Goal: Communication & Community: Answer question/provide support

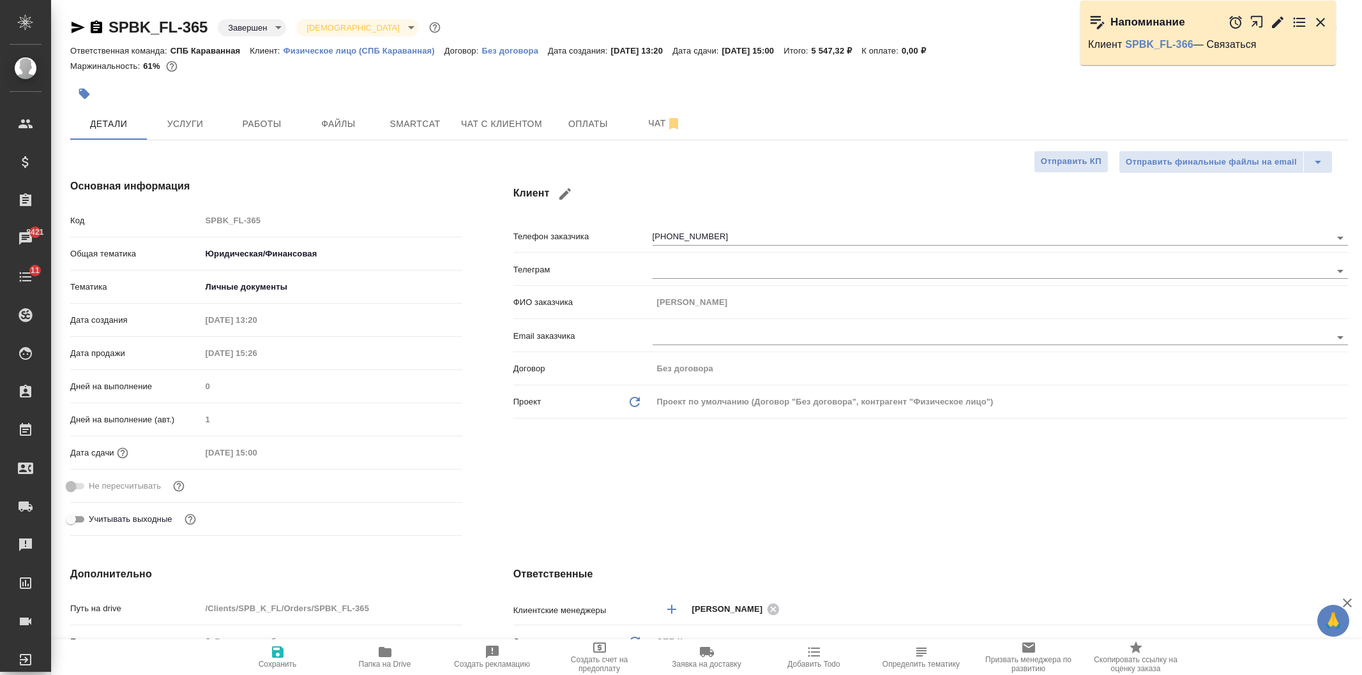
select select "RU"
click at [506, 126] on span "Чат с клиентом" at bounding box center [501, 124] width 81 height 16
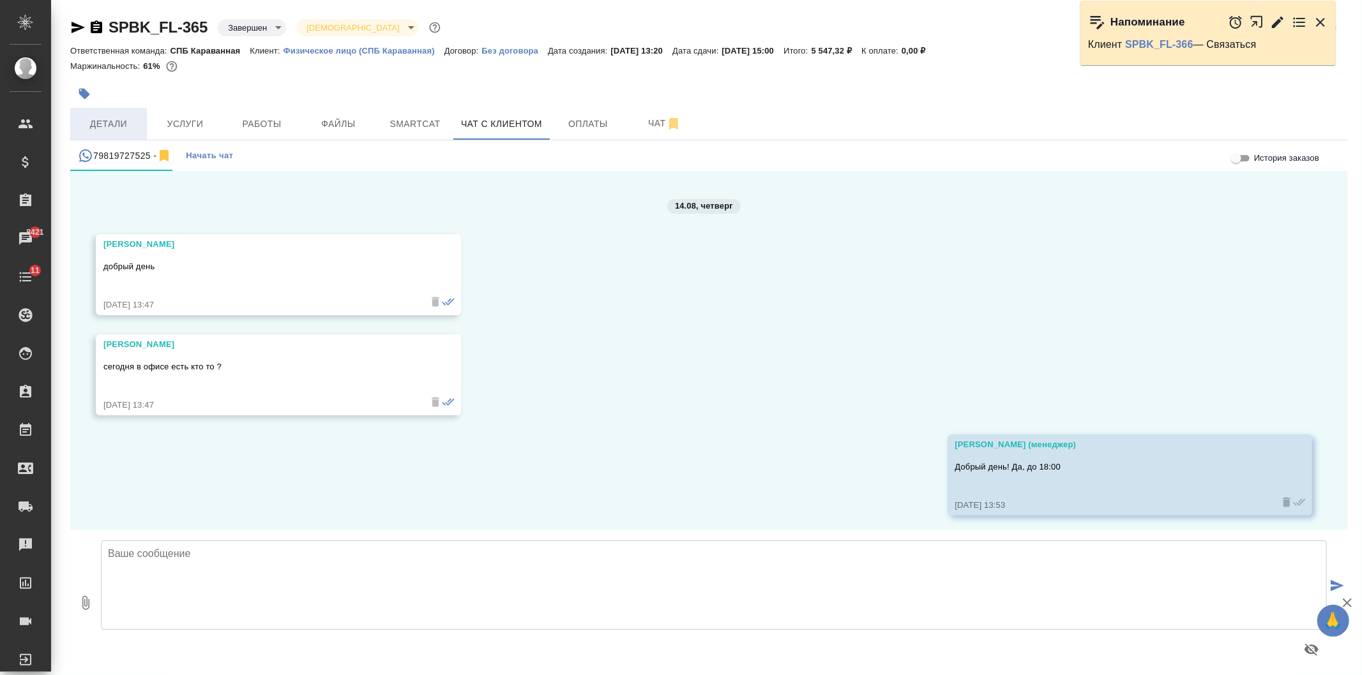
scroll to position [5135, 0]
click at [109, 119] on span "Детали" at bounding box center [108, 124] width 61 height 16
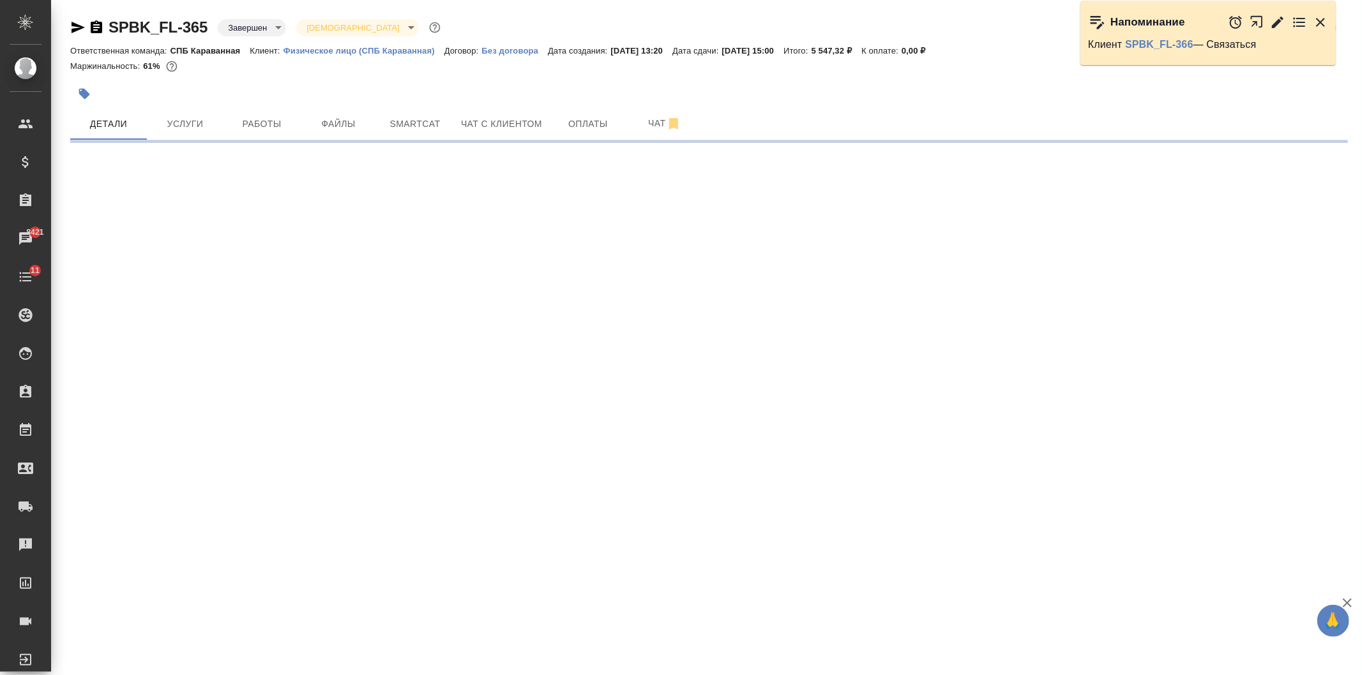
select select "RU"
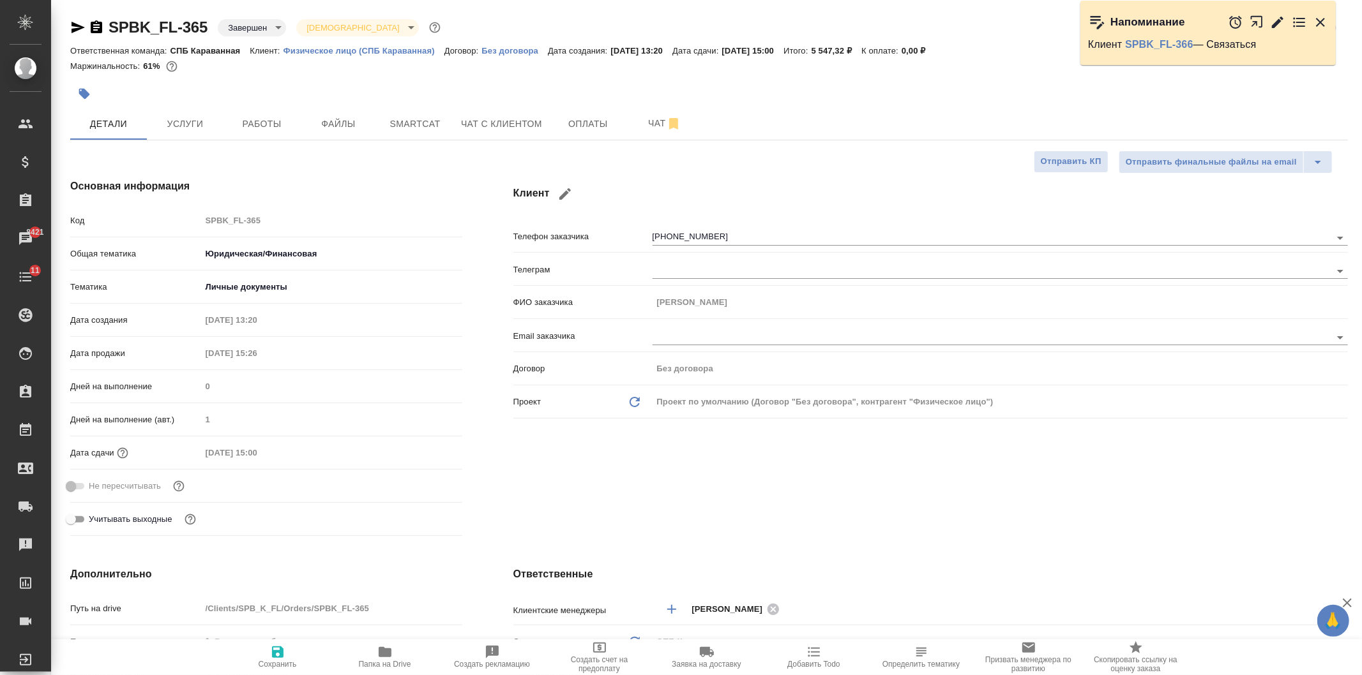
type textarea "x"
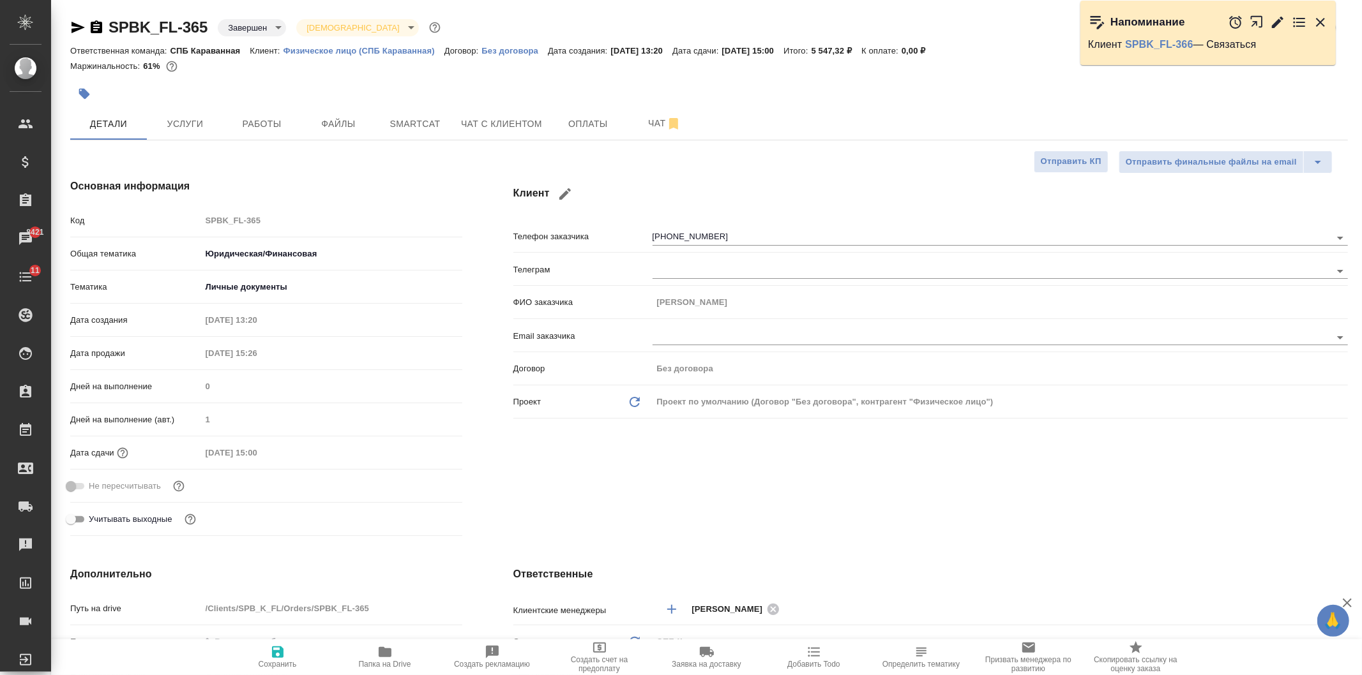
type textarea "x"
click at [474, 124] on span "Чат с клиентом" at bounding box center [501, 124] width 81 height 16
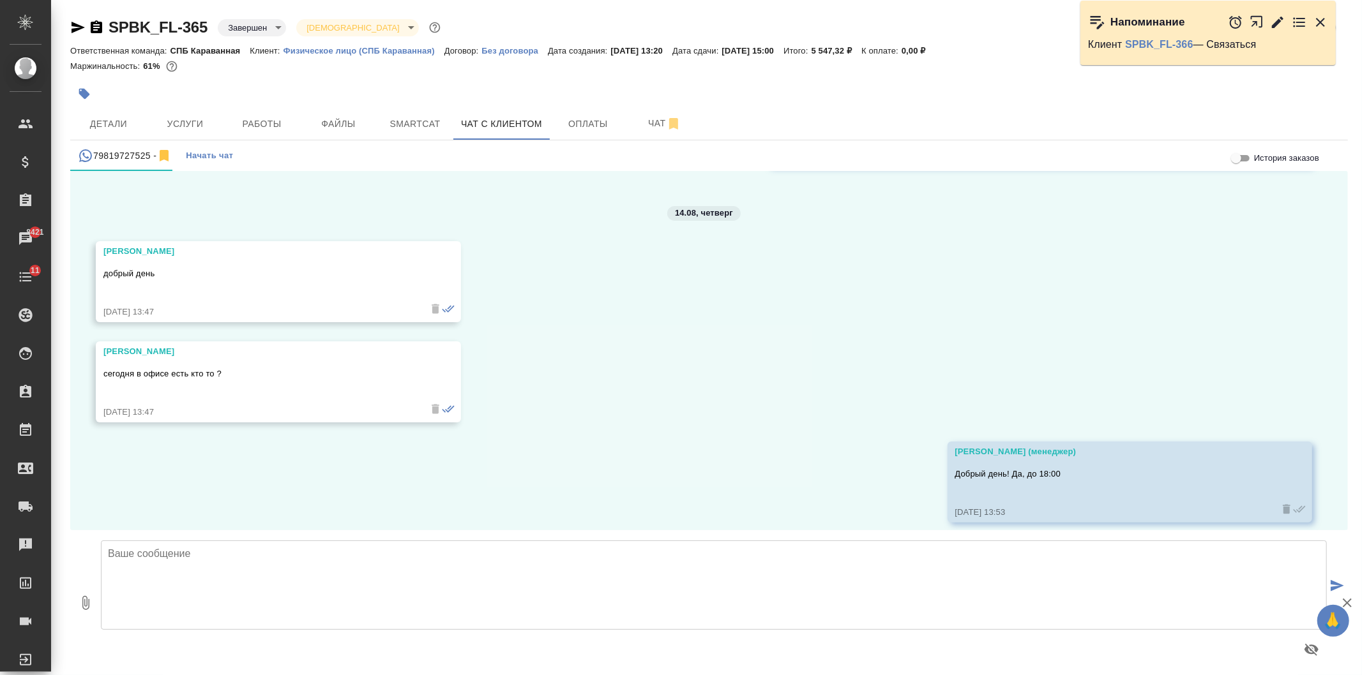
scroll to position [5135, 0]
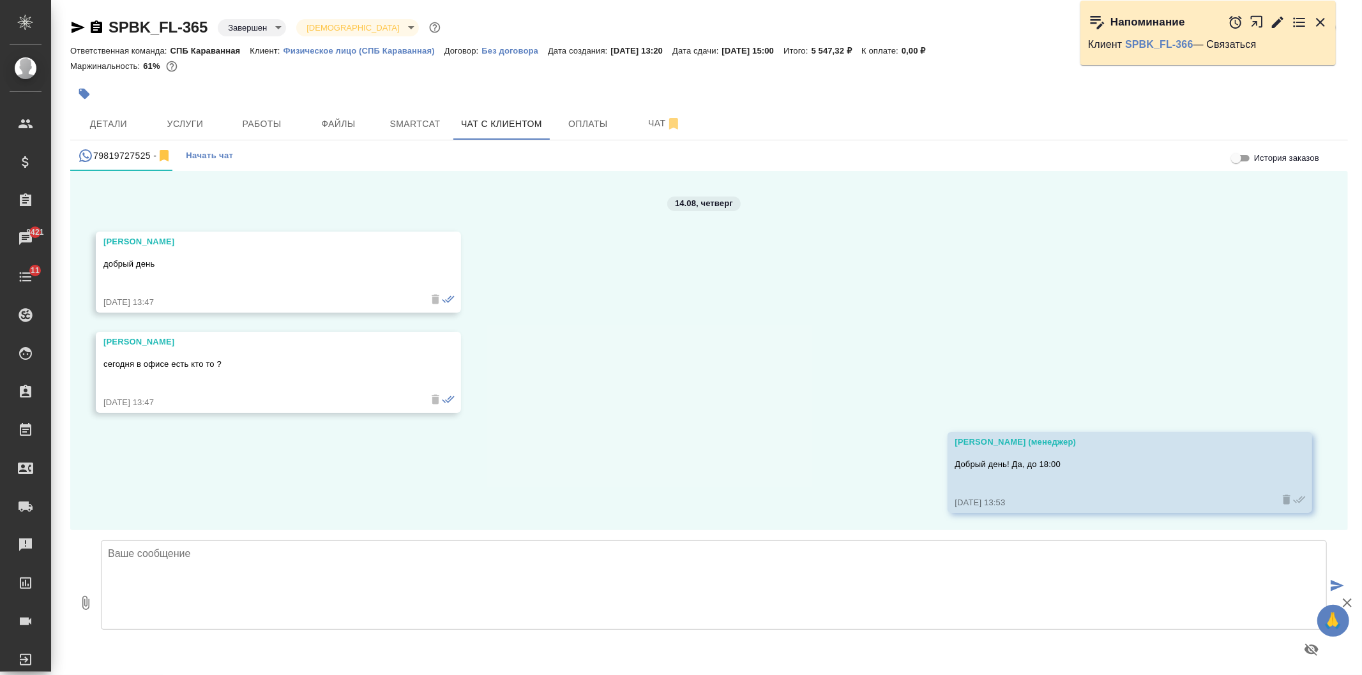
click at [368, 582] on textarea at bounding box center [714, 585] width 1226 height 89
click at [86, 605] on icon "button" at bounding box center [85, 603] width 15 height 15
type input "C:\fakepath\Справка Рыжов Е.И(en).docx"
click at [463, 566] on textarea at bounding box center [714, 585] width 1226 height 89
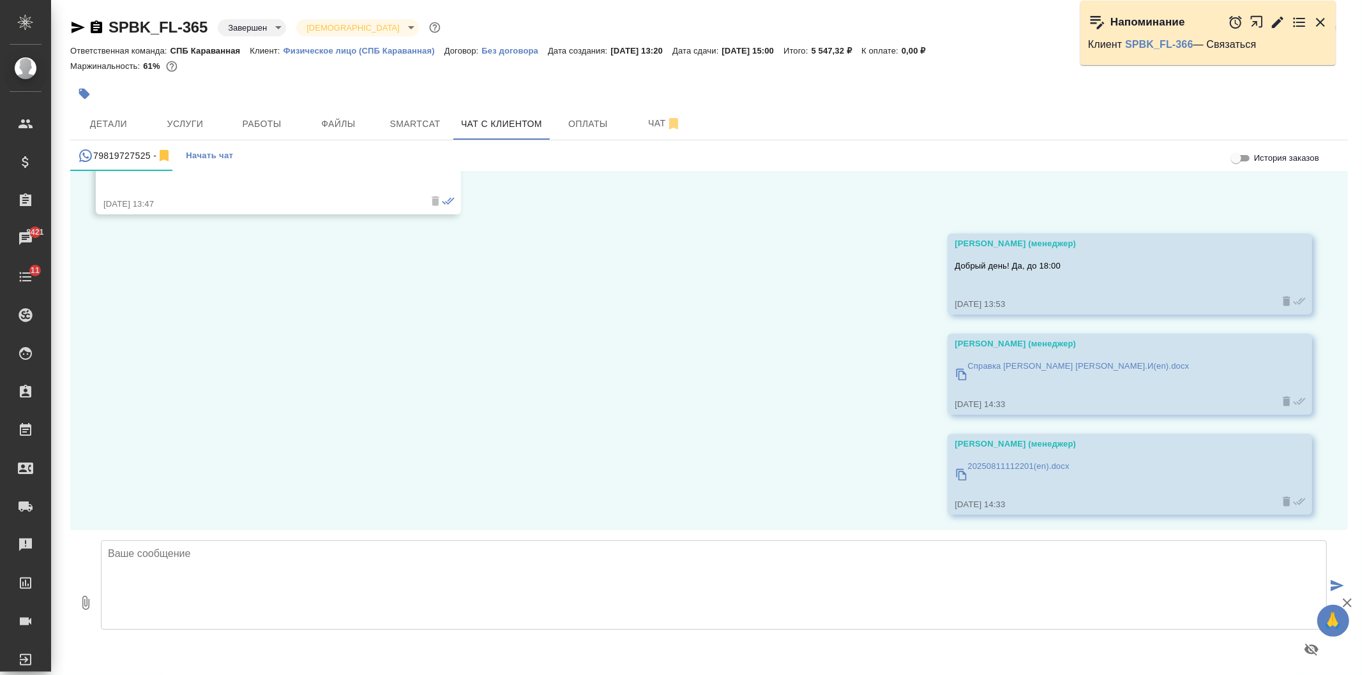
scroll to position [5335, 0]
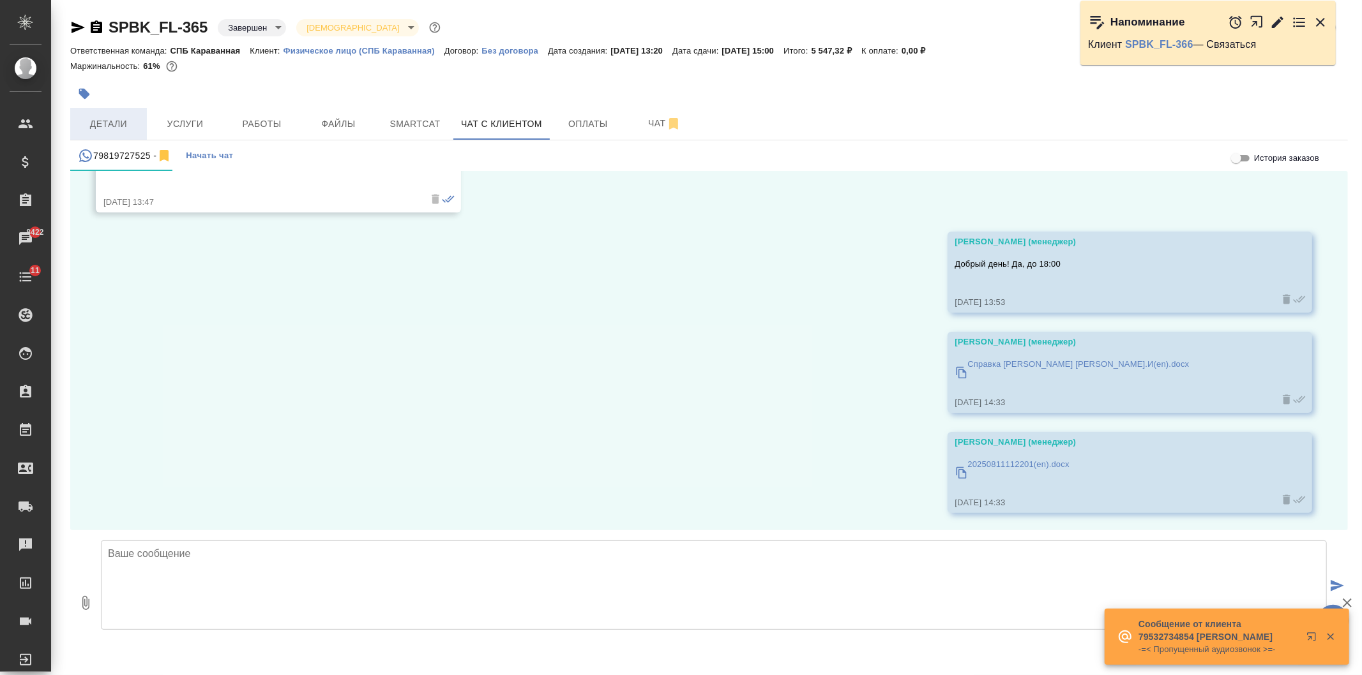
click at [116, 132] on button "Детали" at bounding box center [108, 124] width 77 height 32
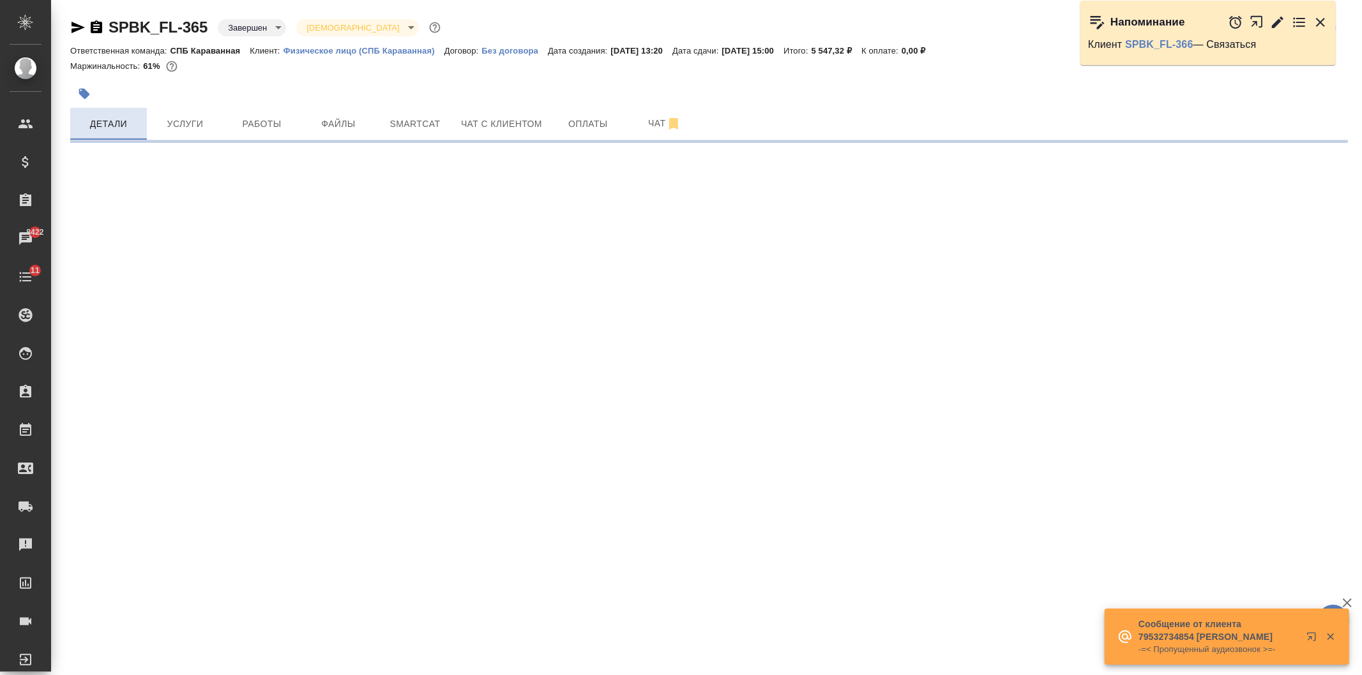
select select "RU"
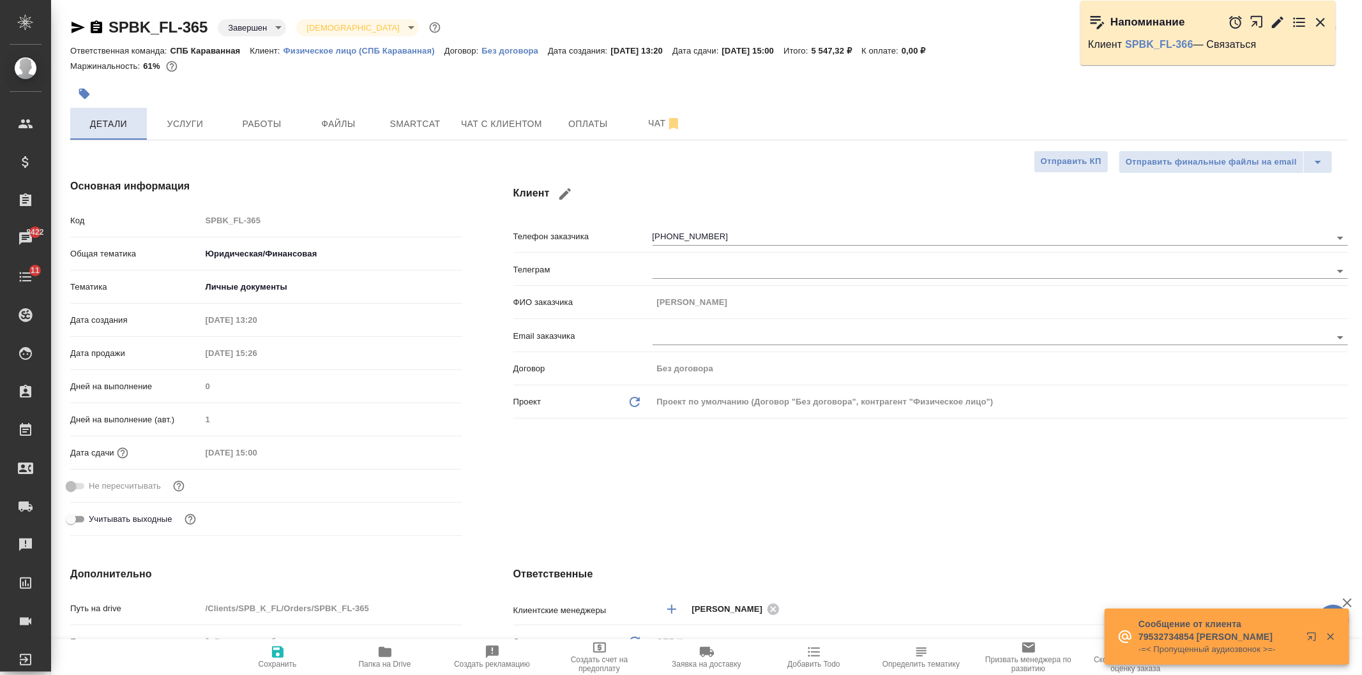
type textarea "x"
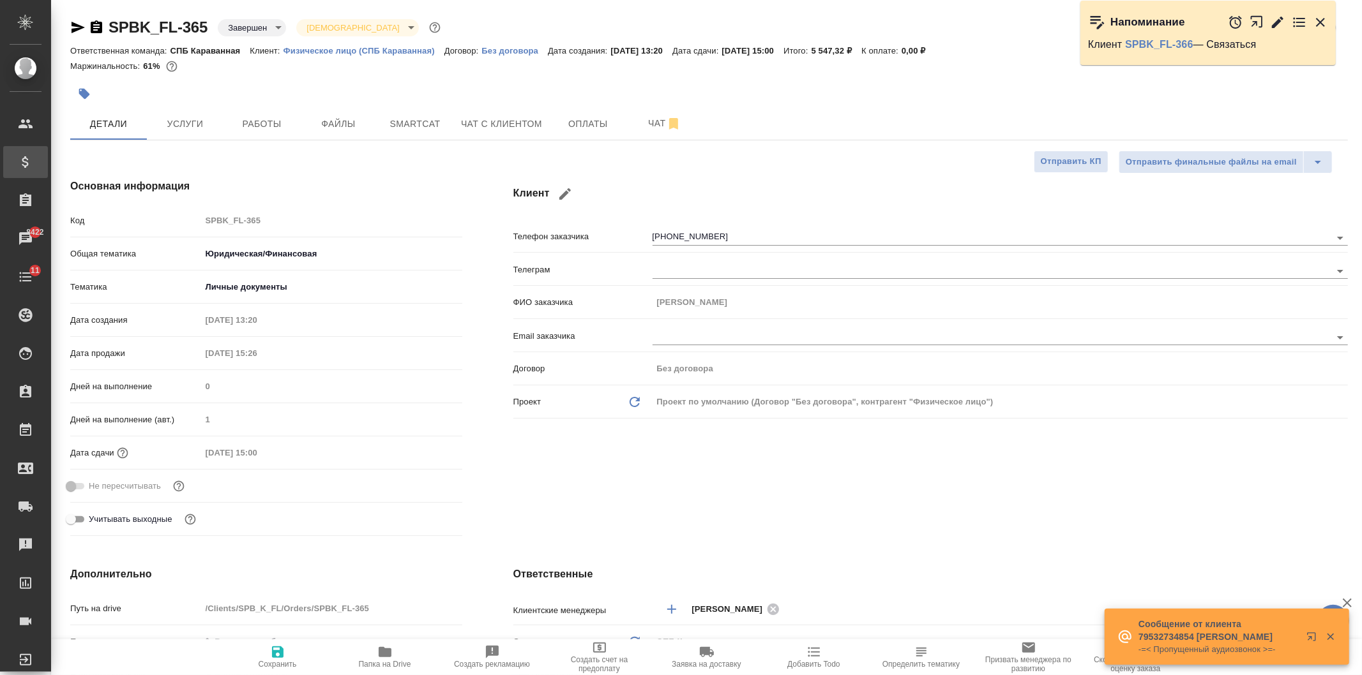
type textarea "x"
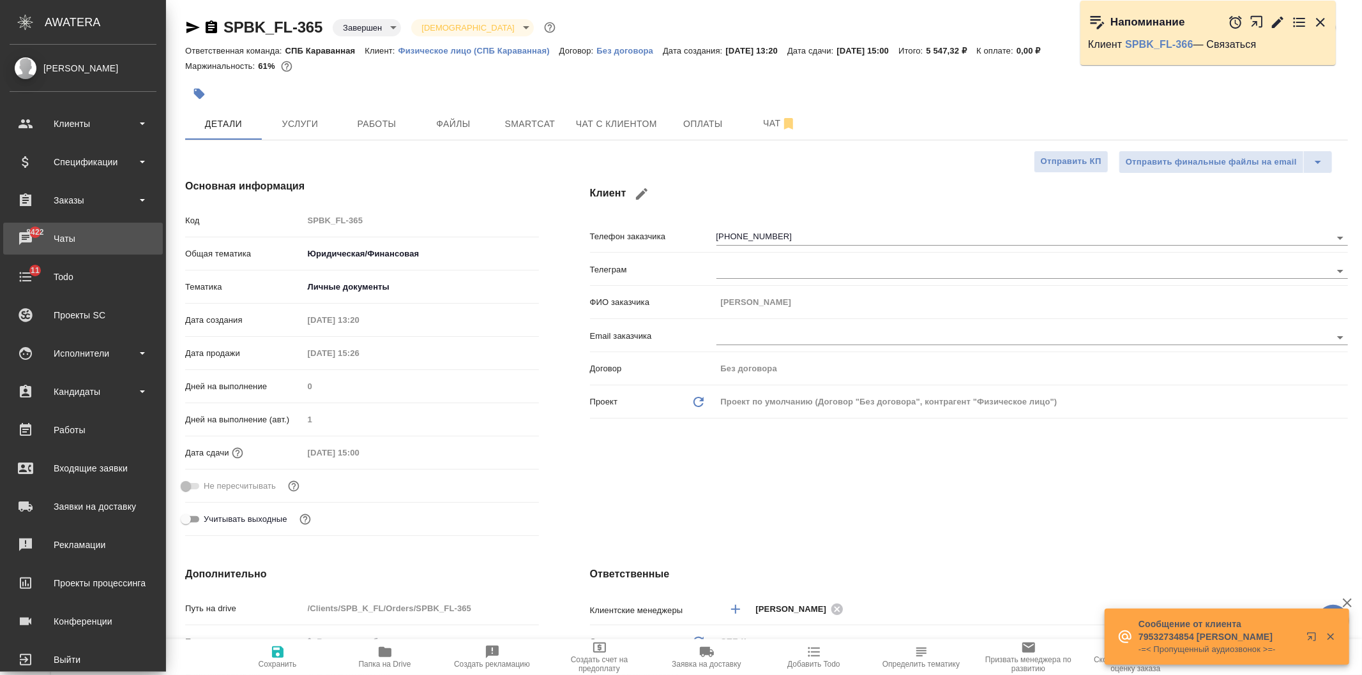
click at [84, 232] on div "Чаты" at bounding box center [83, 238] width 147 height 19
type textarea "x"
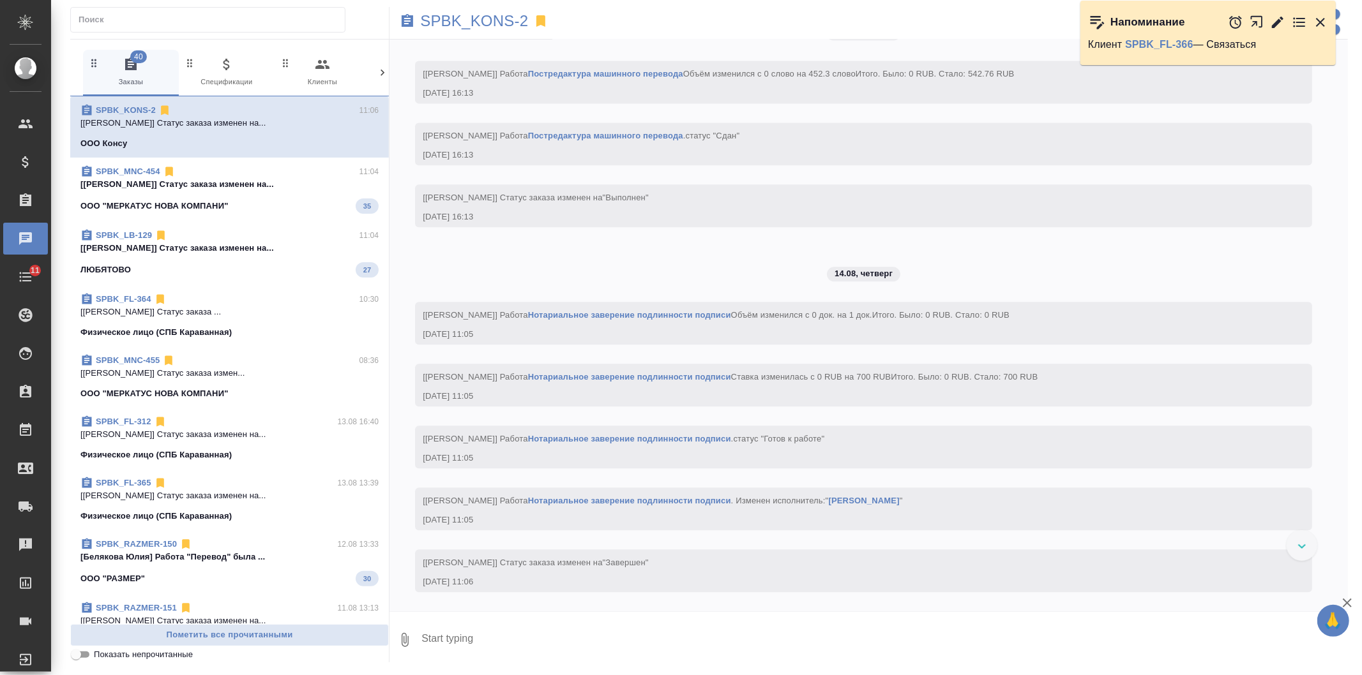
scroll to position [6727, 0]
click at [260, 193] on span "SPBK_MNC-454 11:04 [Иванова Арина] Статус заказа изменен на... ООО "МЕРКАТУС НО…" at bounding box center [229, 189] width 298 height 49
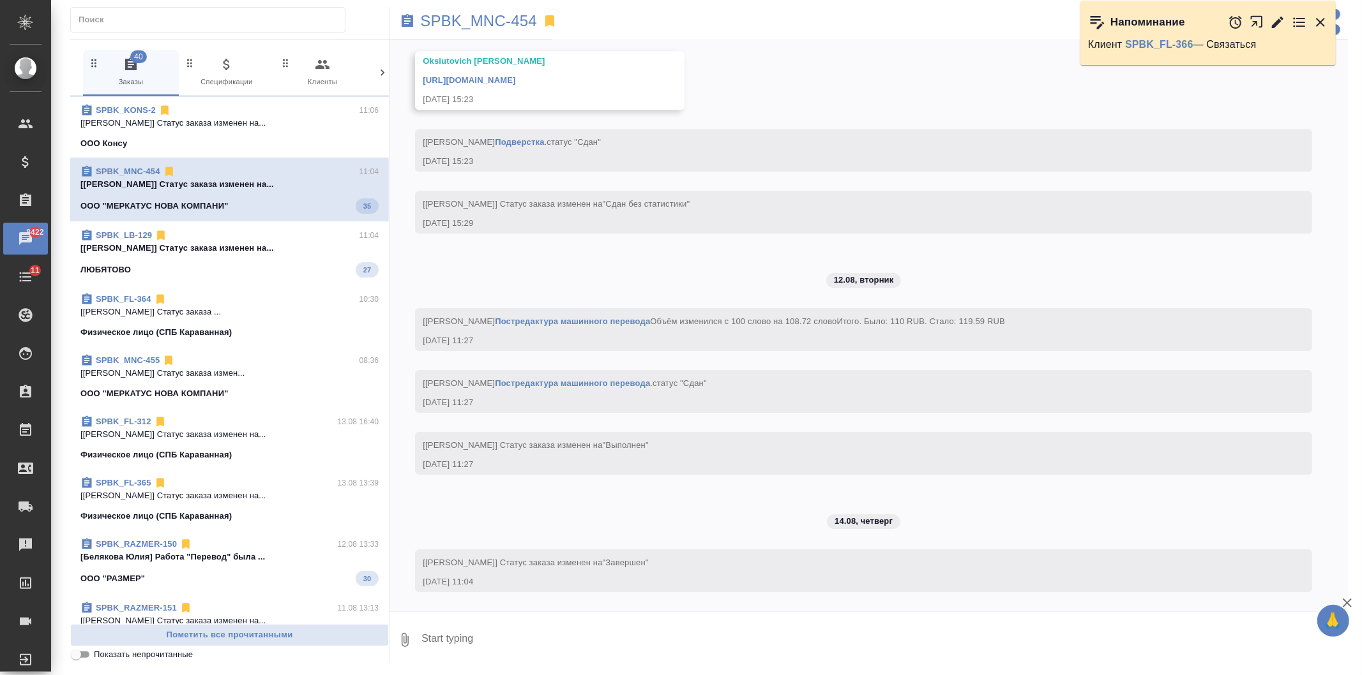
scroll to position [3506, 0]
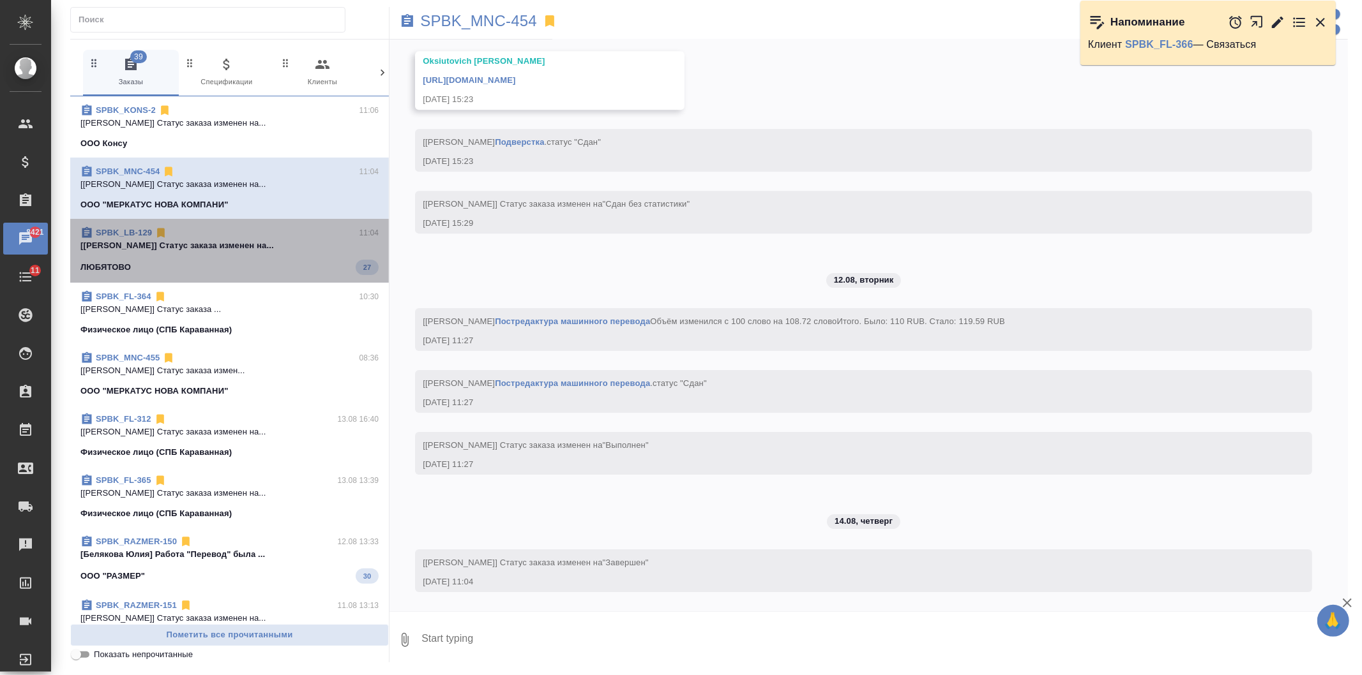
click at [277, 260] on div "ЛЮБЯТОВО 27" at bounding box center [229, 267] width 298 height 15
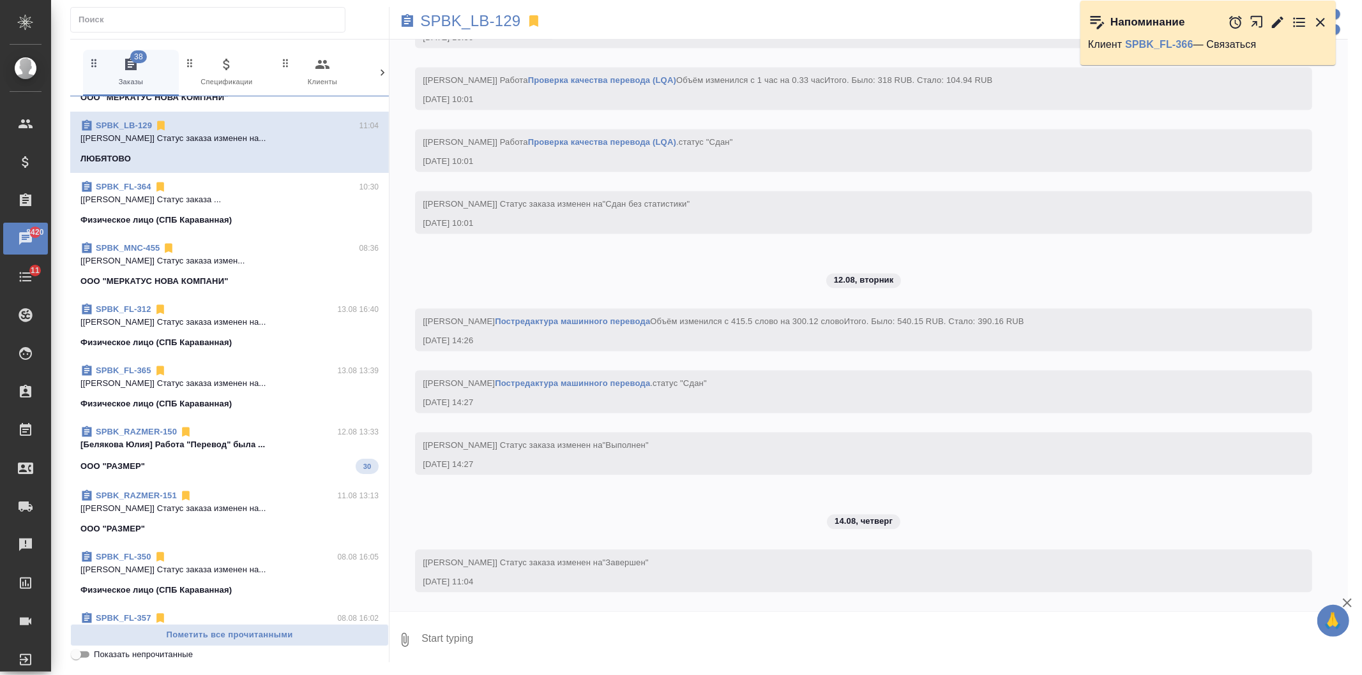
scroll to position [169, 0]
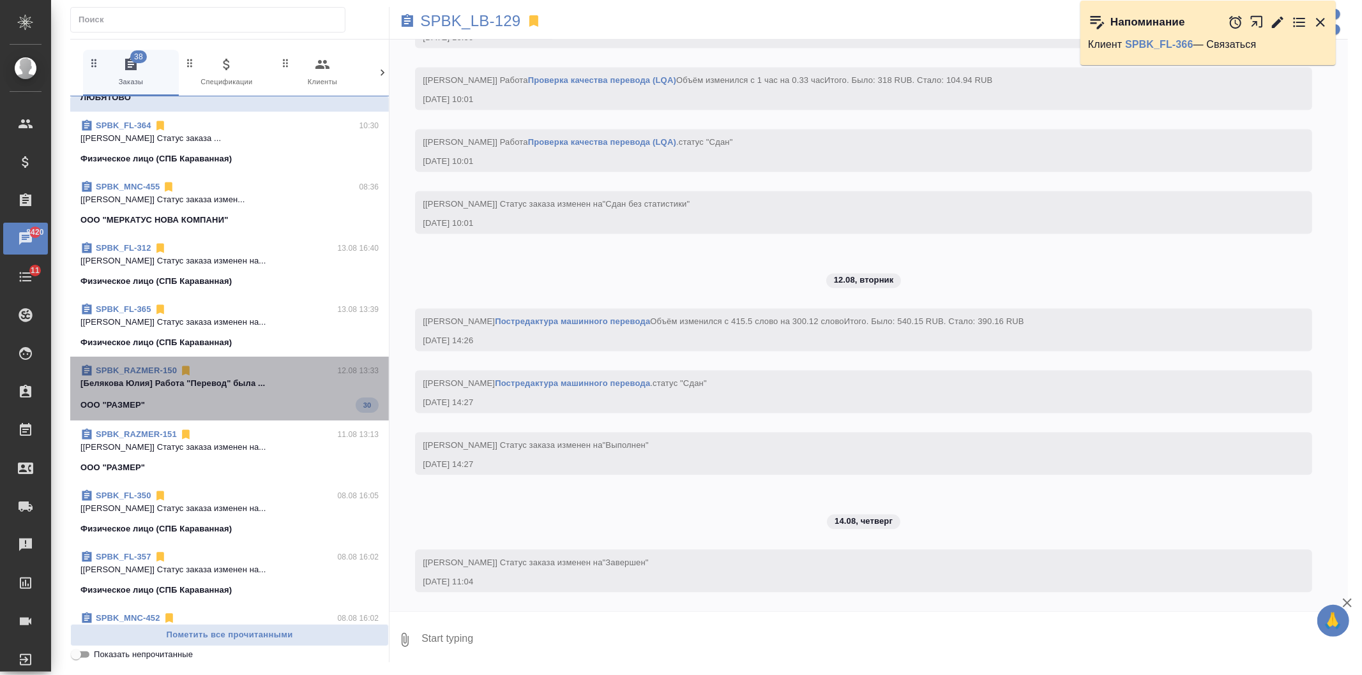
click at [318, 393] on span "SPBK_RAZMER-150 12.08 13:33 [Белякова Юлия] Работа "Перевод" была ... ООО "РАЗМ…" at bounding box center [229, 389] width 298 height 49
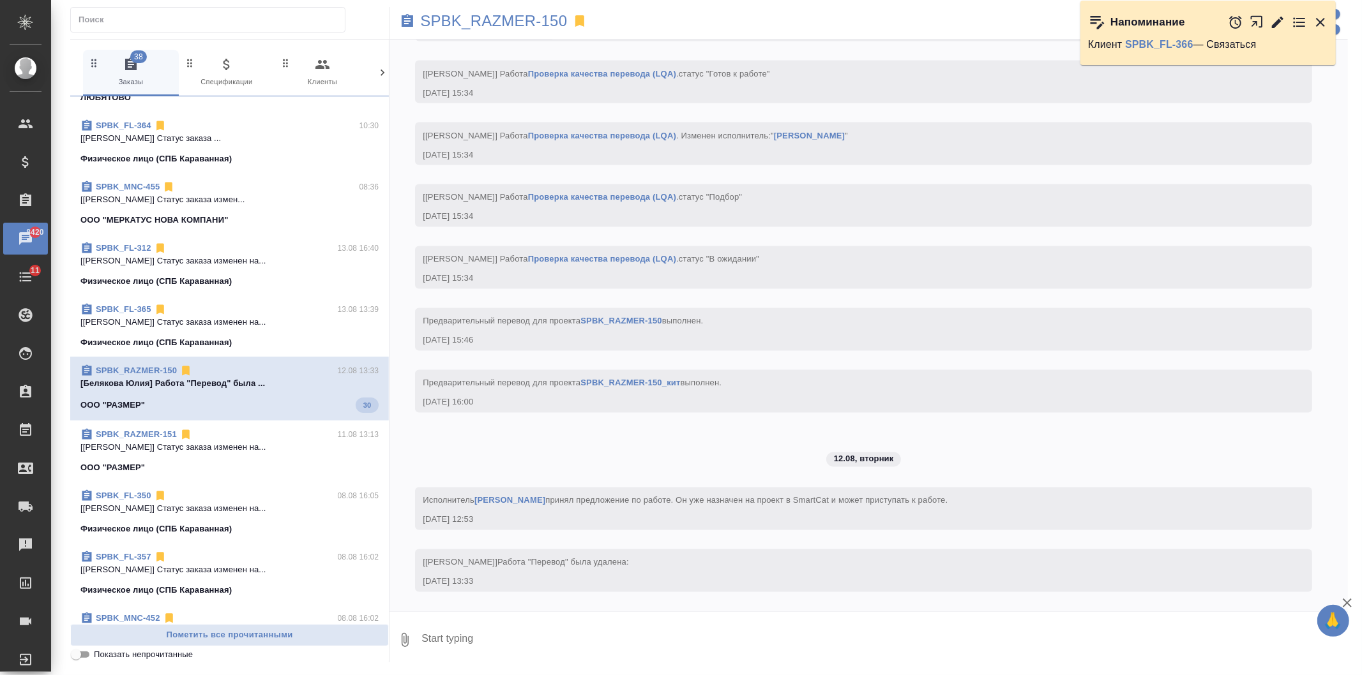
scroll to position [14537, 0]
click at [493, 15] on p "SPBK_RAZMER-150" at bounding box center [493, 21] width 147 height 13
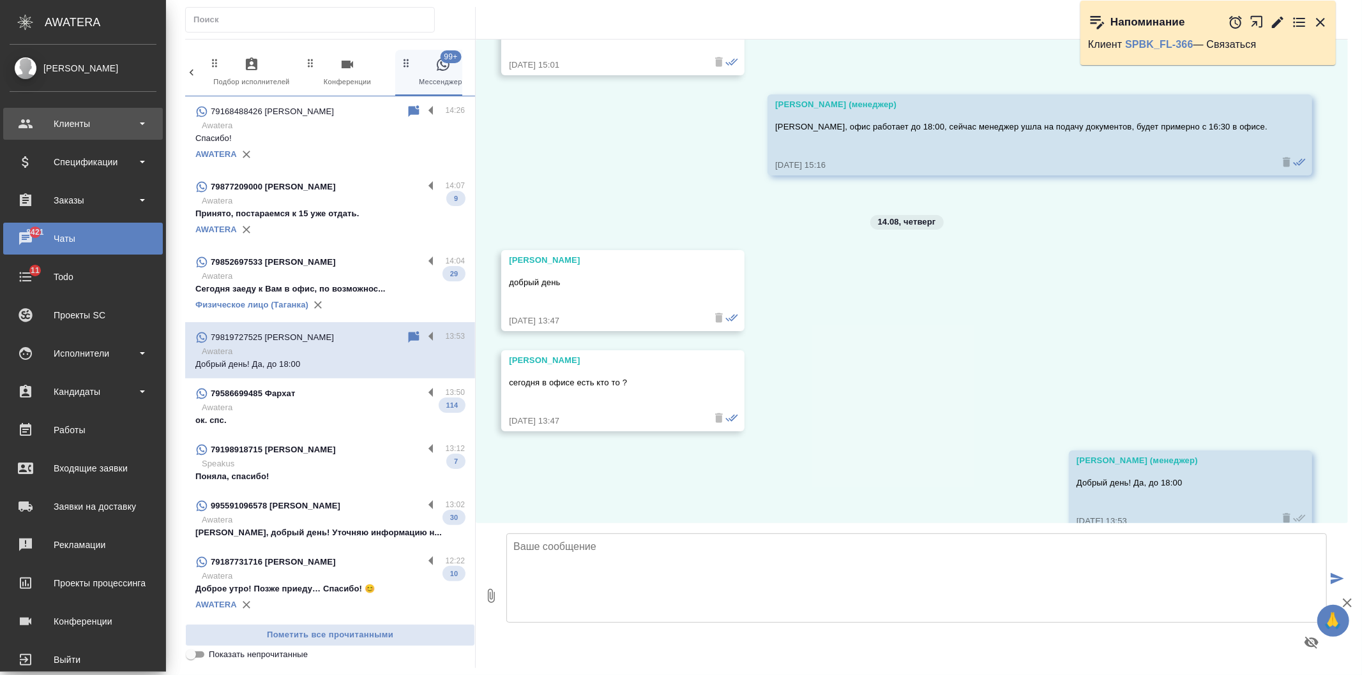
scroll to position [5023, 0]
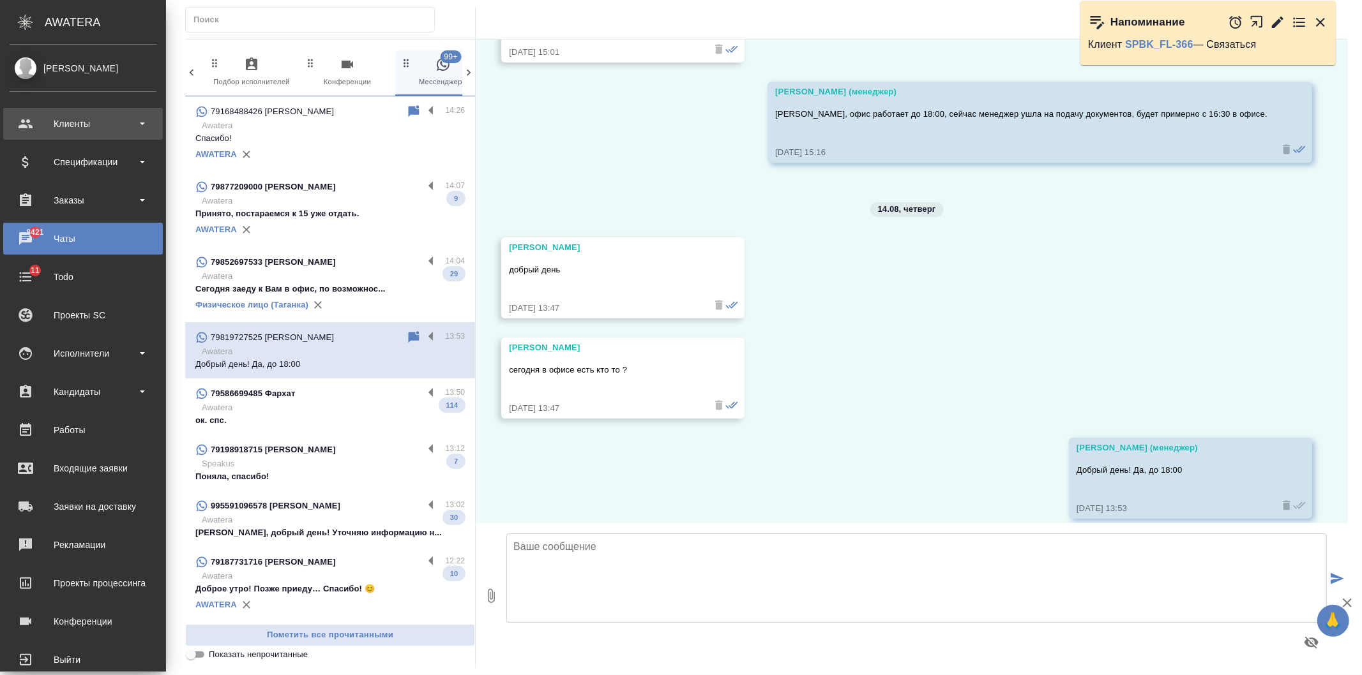
click at [107, 128] on div "Клиенты" at bounding box center [83, 123] width 147 height 19
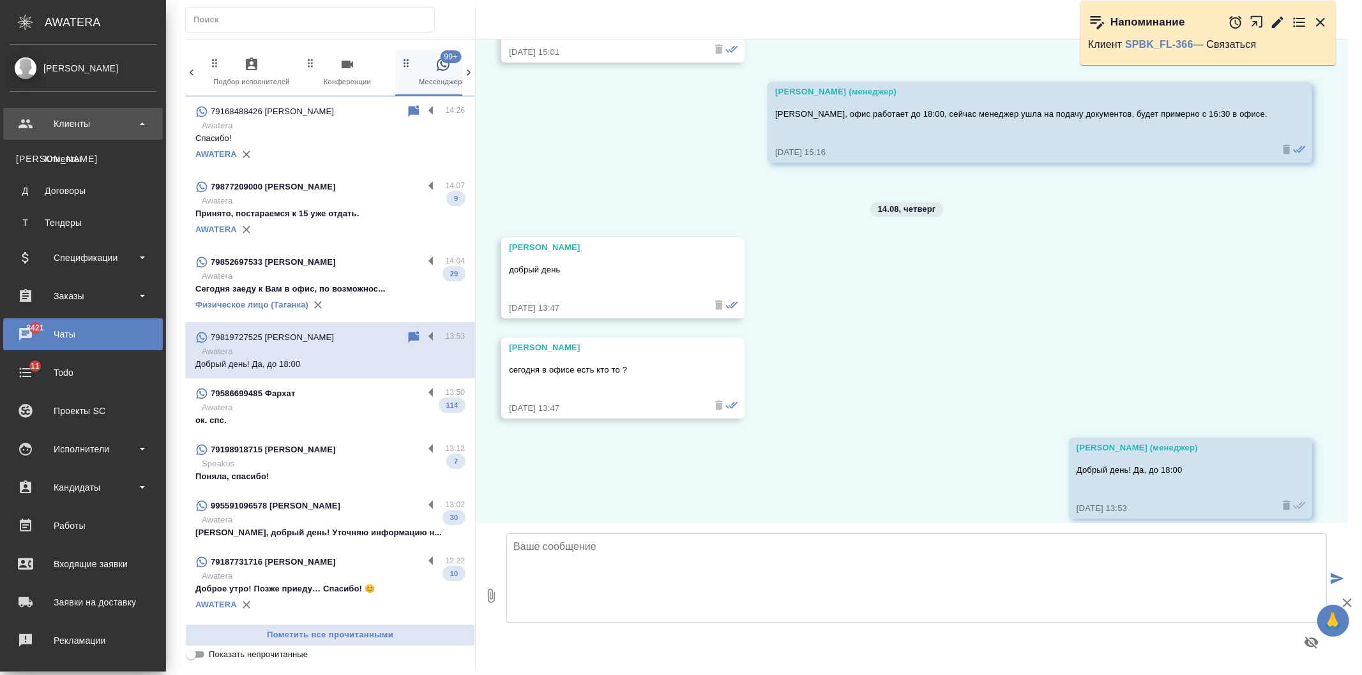
click at [107, 128] on div "Клиенты" at bounding box center [83, 123] width 147 height 19
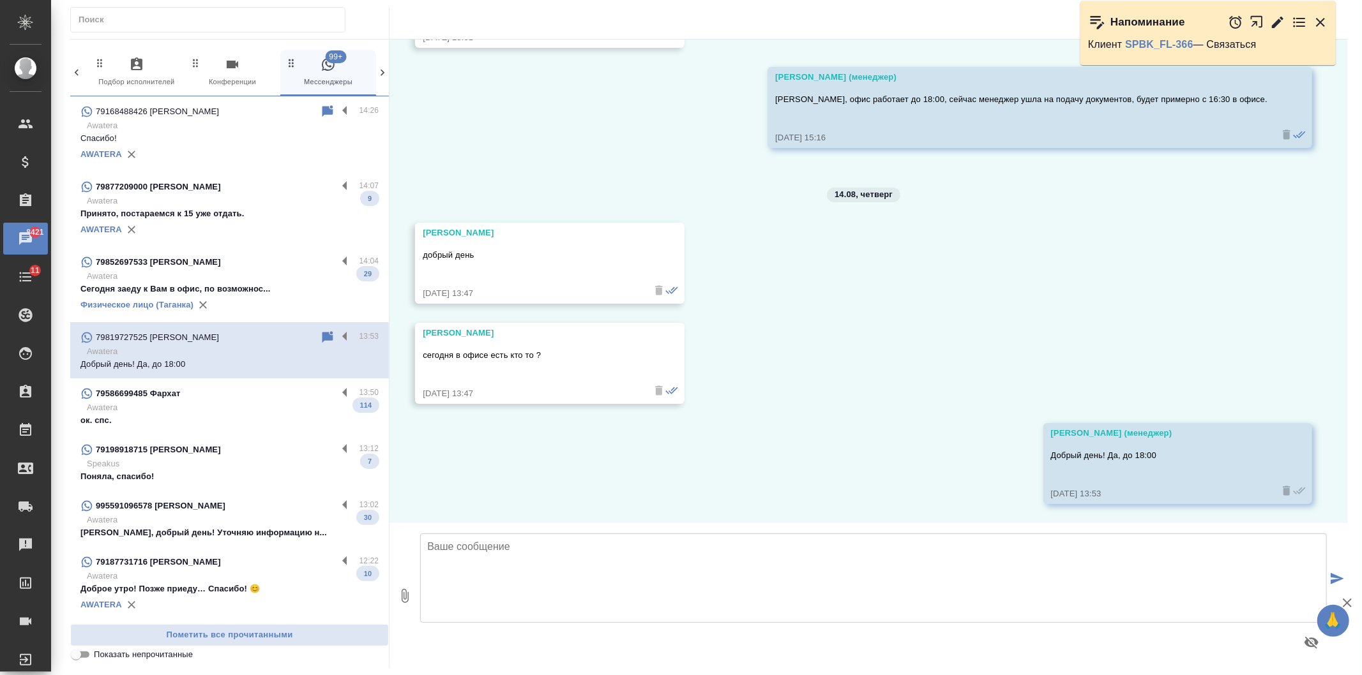
scroll to position [5010, 0]
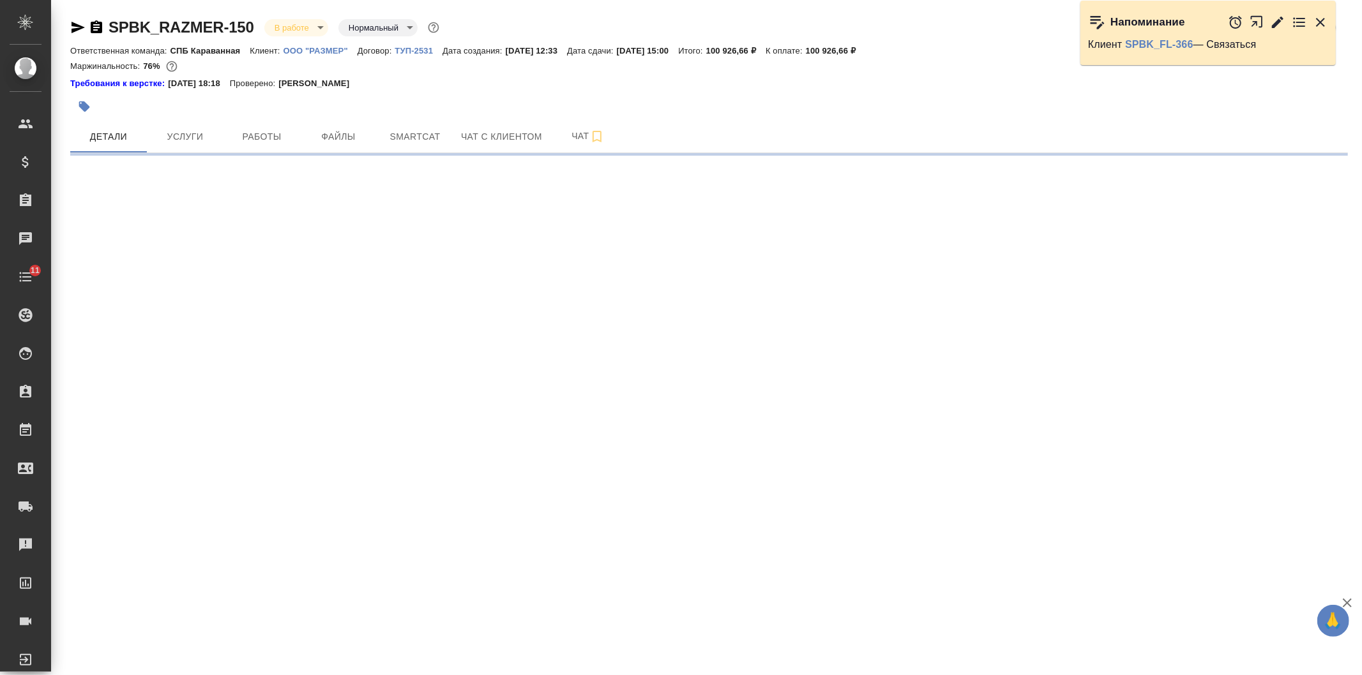
select select "RU"
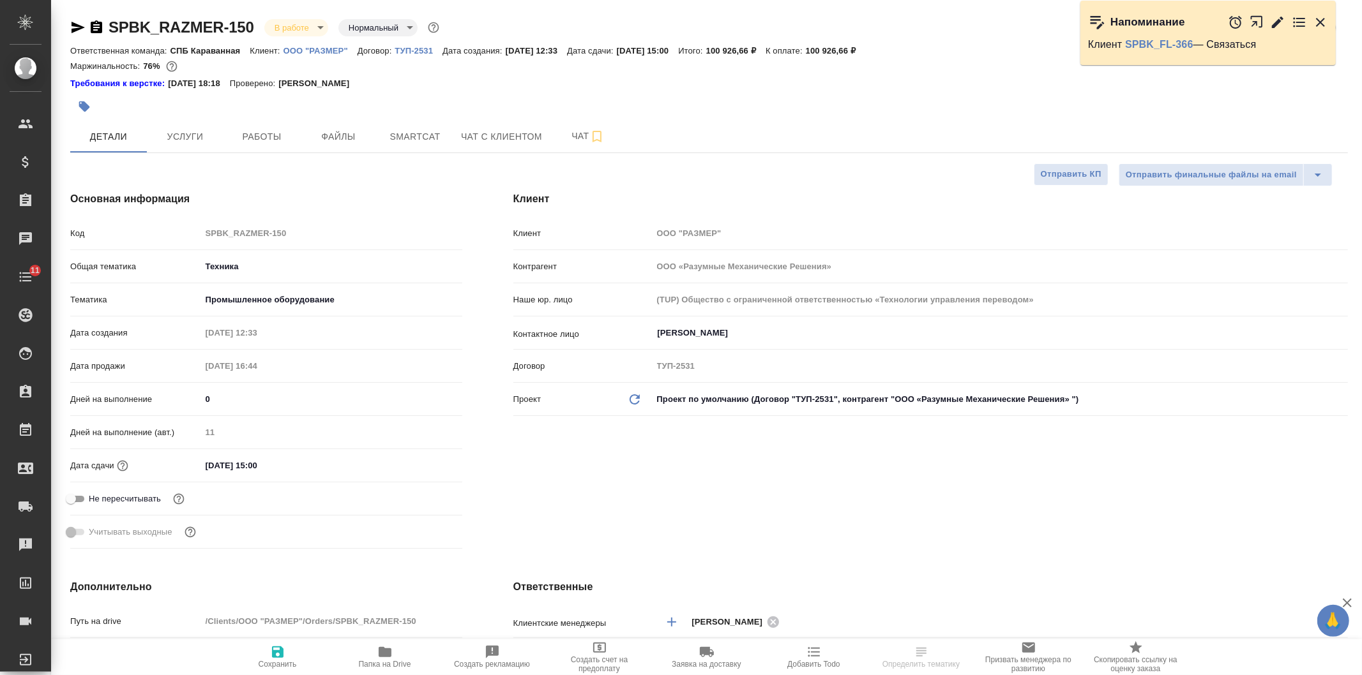
type textarea "x"
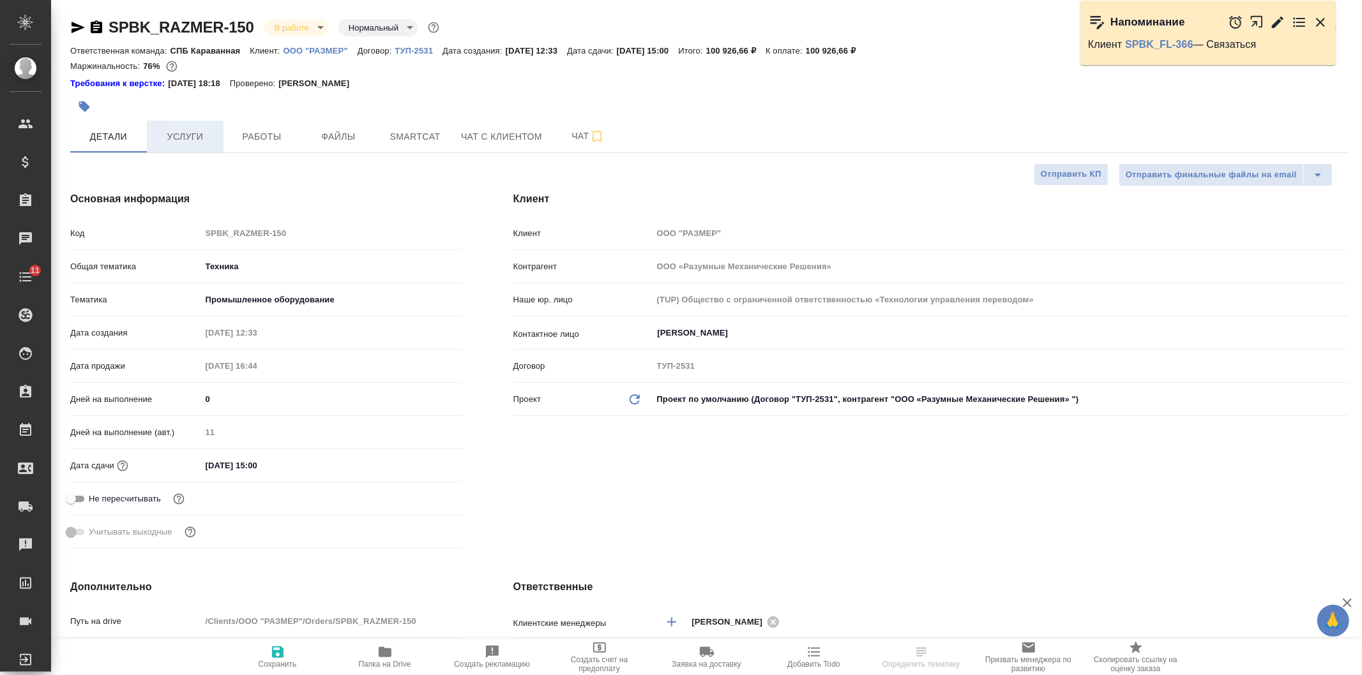
type textarea "x"
click at [192, 148] on button "Услуги" at bounding box center [185, 137] width 77 height 32
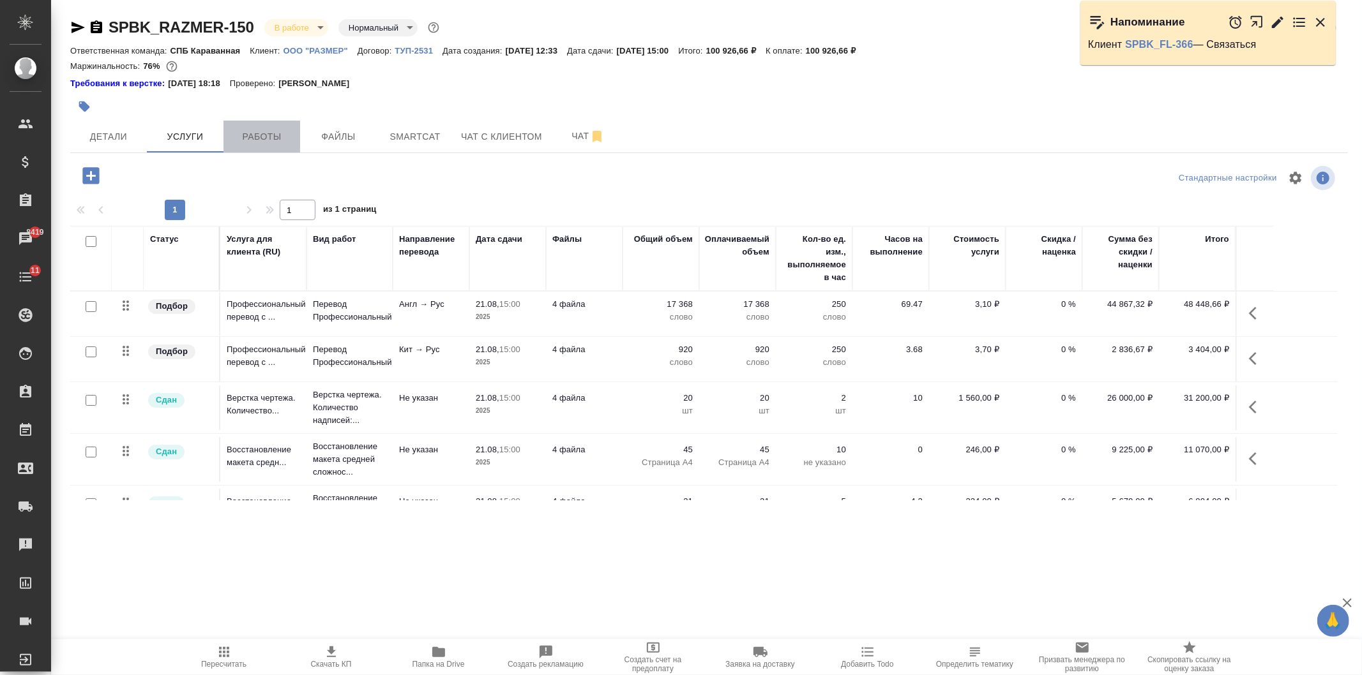
click at [264, 139] on span "Работы" at bounding box center [261, 137] width 61 height 16
